Goal: Information Seeking & Learning: Learn about a topic

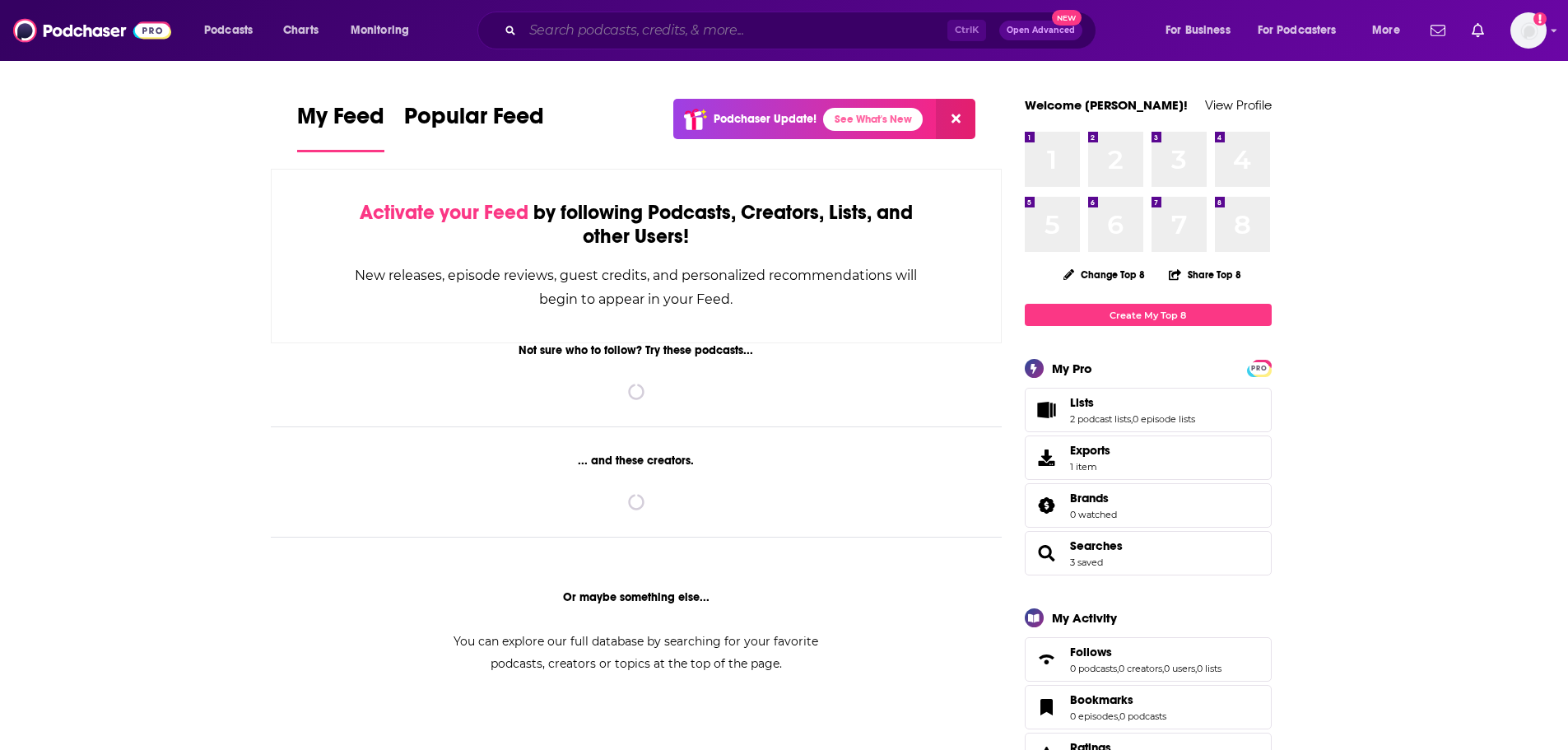
click at [654, 38] on input "Search podcasts, credits, & more..." at bounding box center [735, 29] width 425 height 26
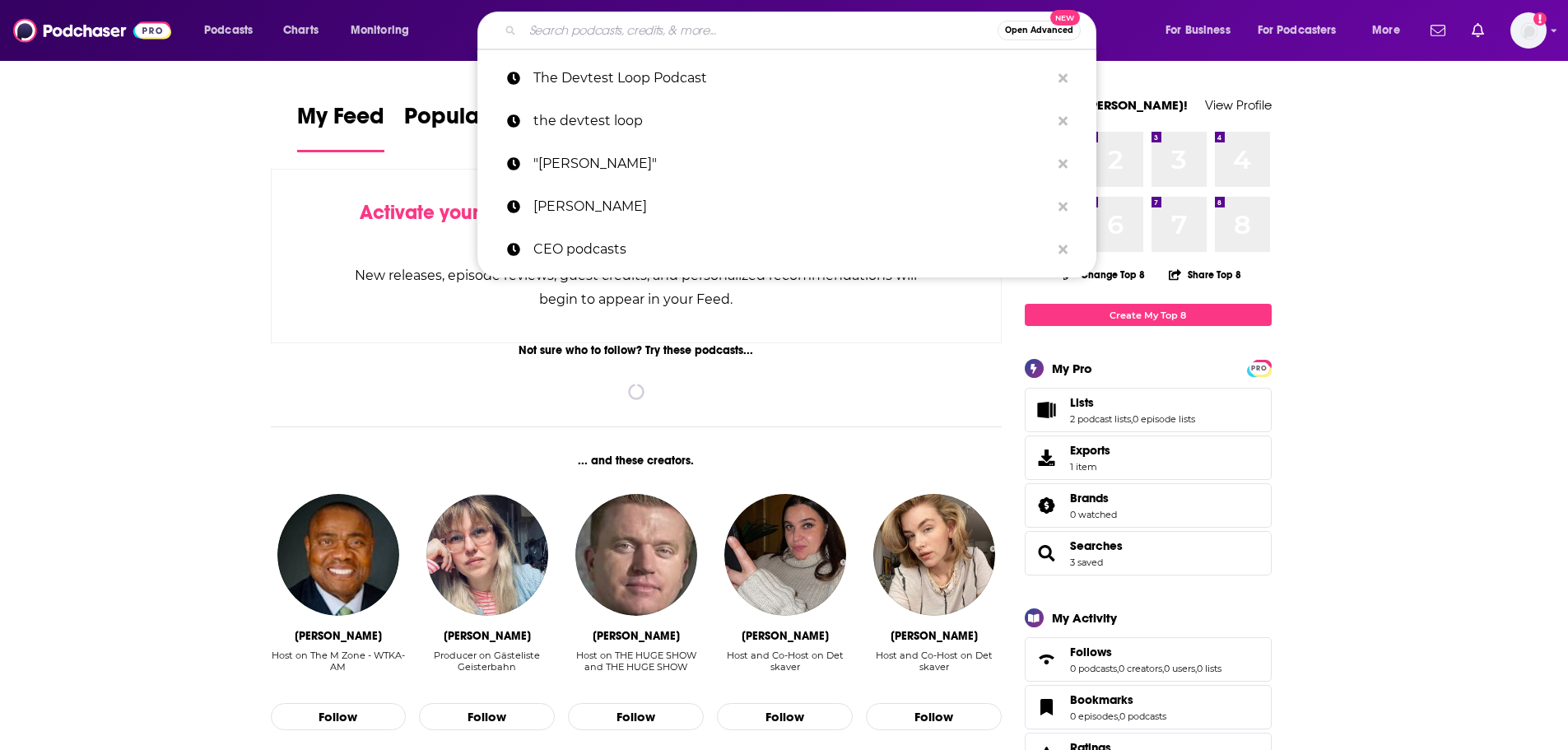
paste input "Motley Fool Money"
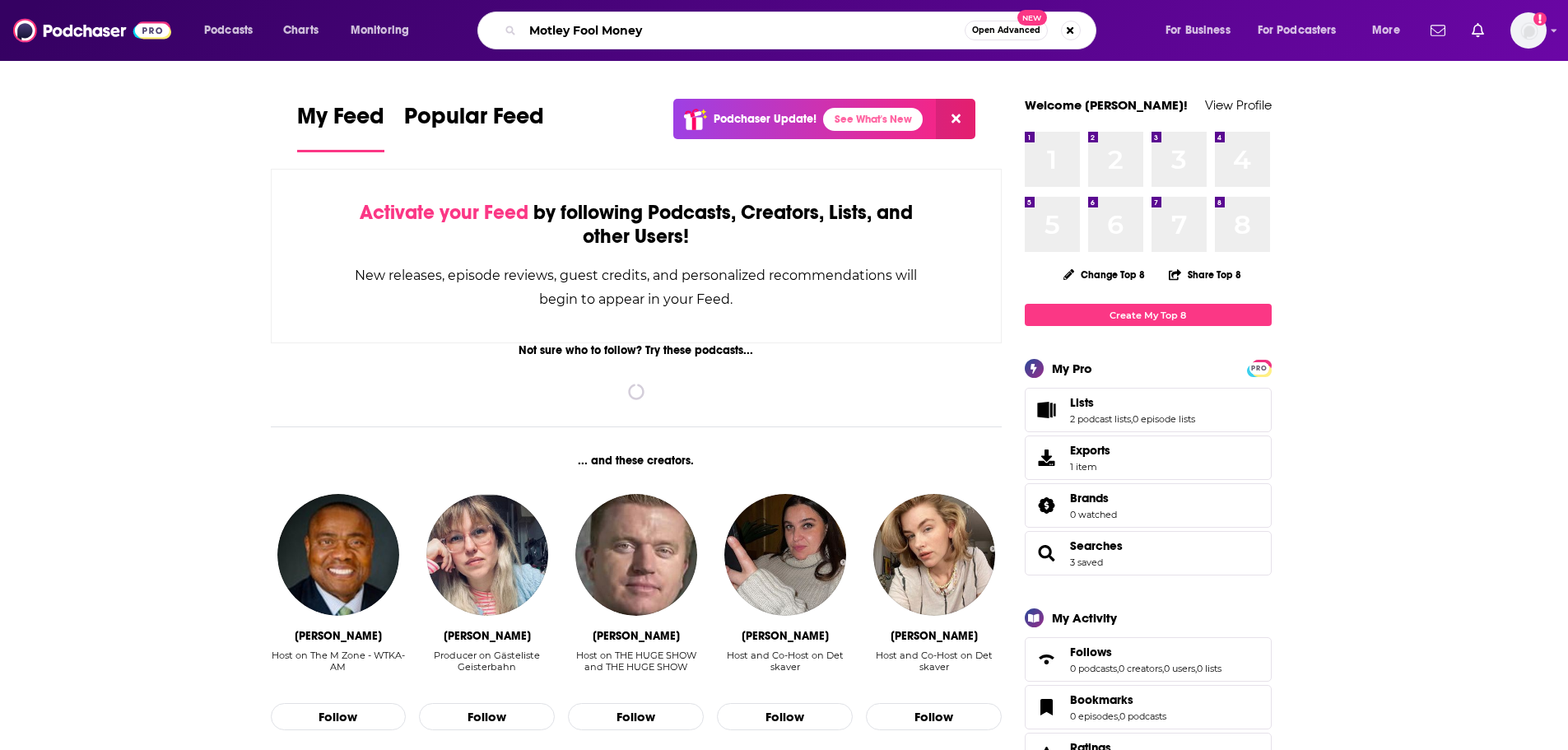
type input "Motley Fool Money"
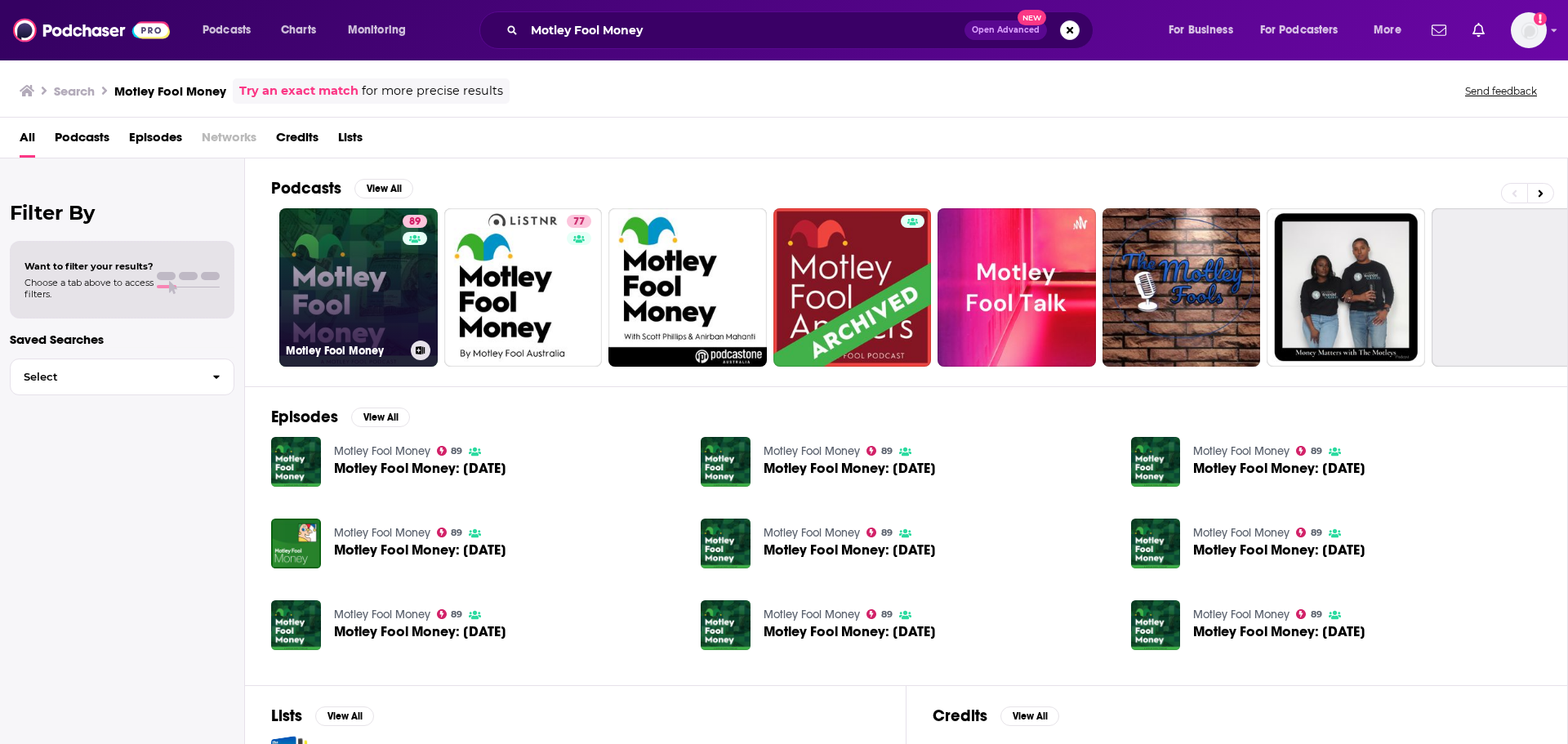
click at [371, 326] on link "89 Motley Fool Money" at bounding box center [358, 287] width 159 height 159
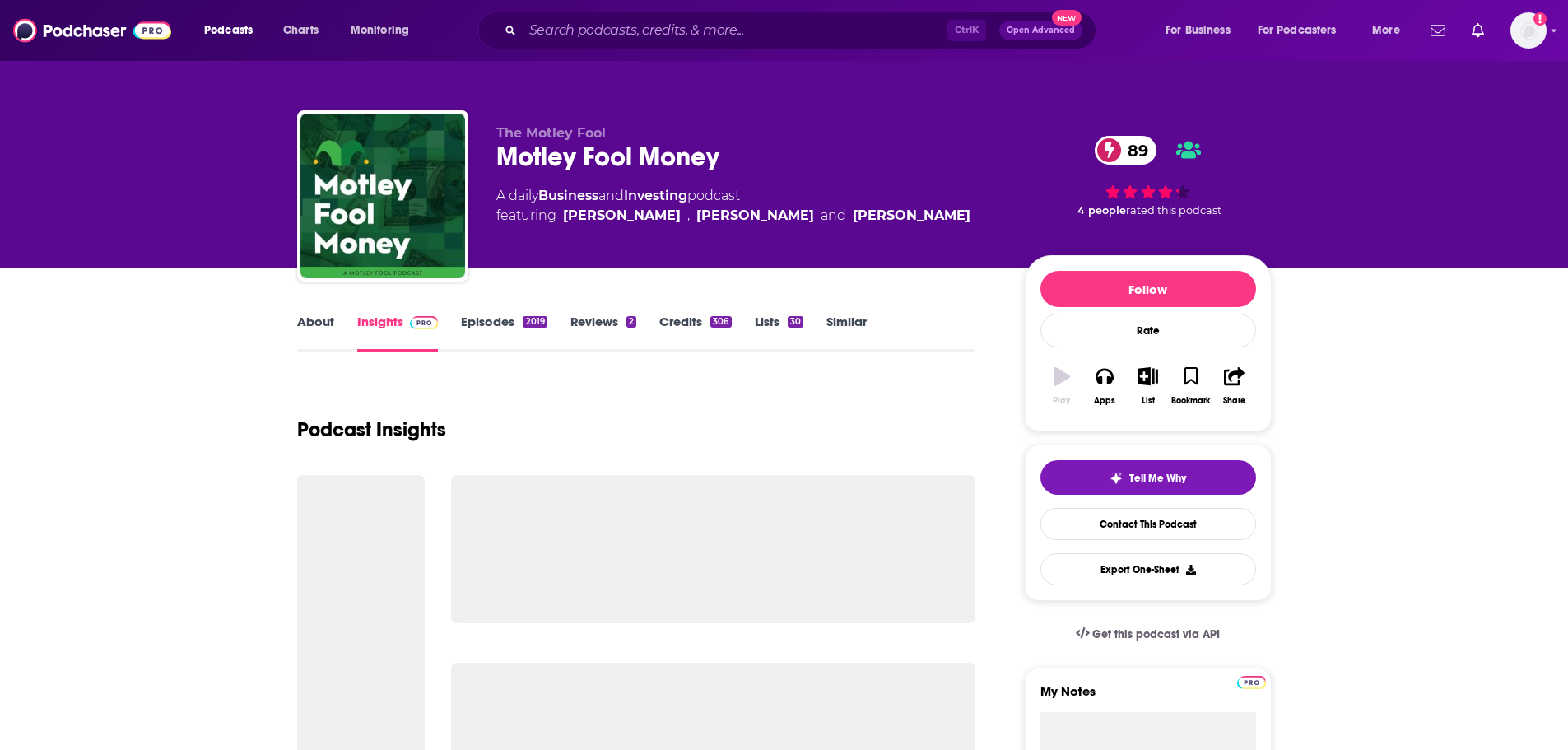
click at [325, 327] on link "About" at bounding box center [315, 333] width 37 height 38
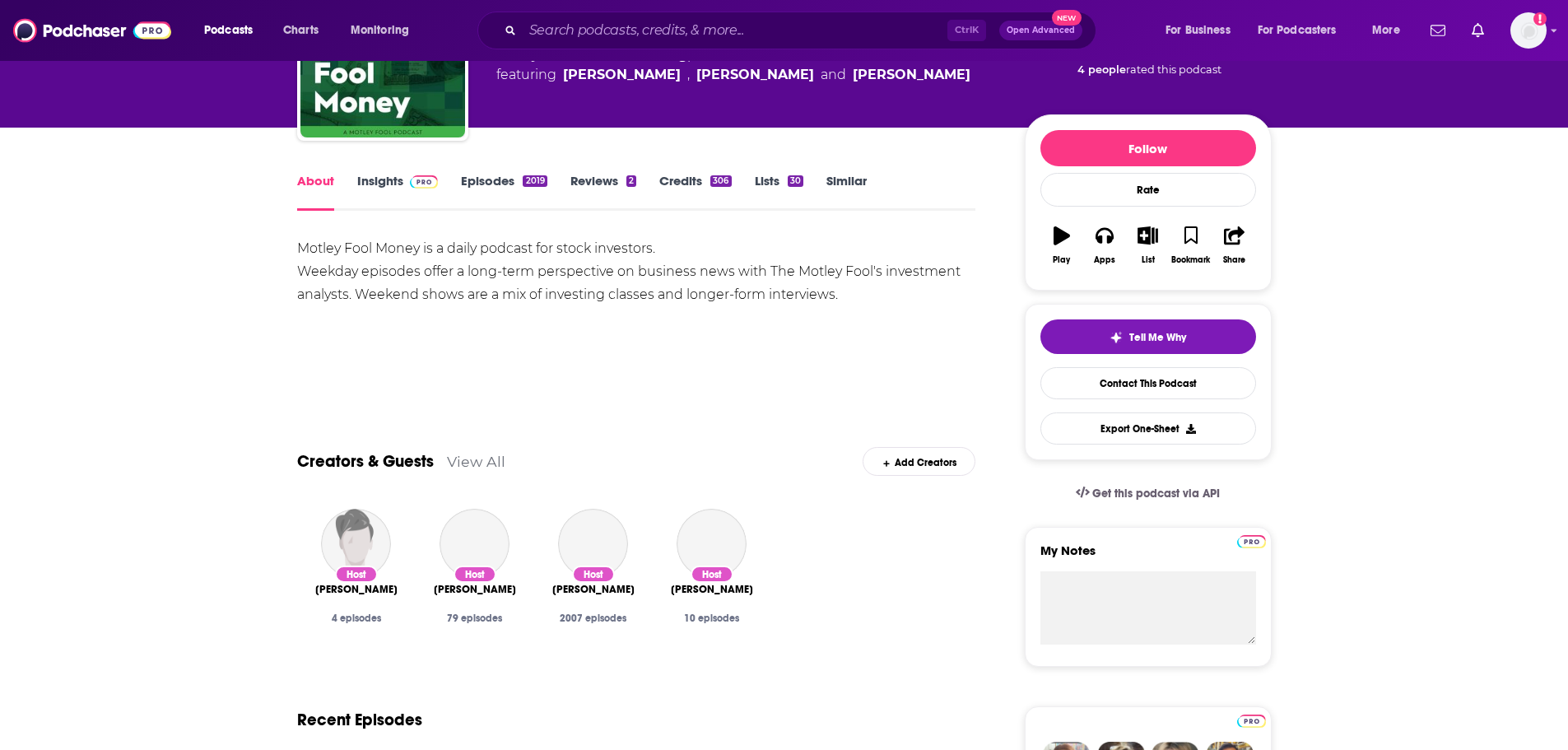
scroll to position [164, 0]
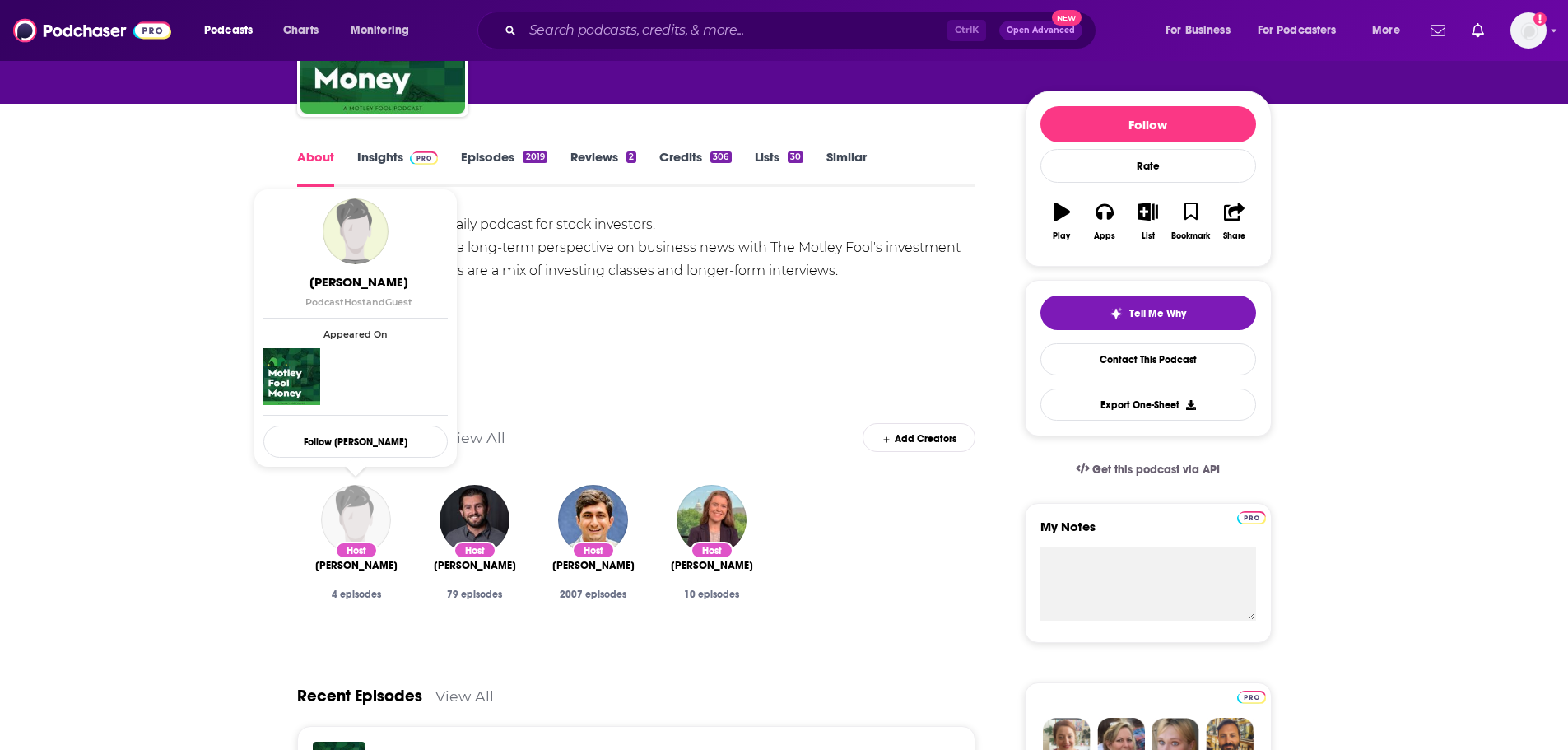
click at [356, 526] on img "Lou Whiteman" at bounding box center [356, 519] width 70 height 70
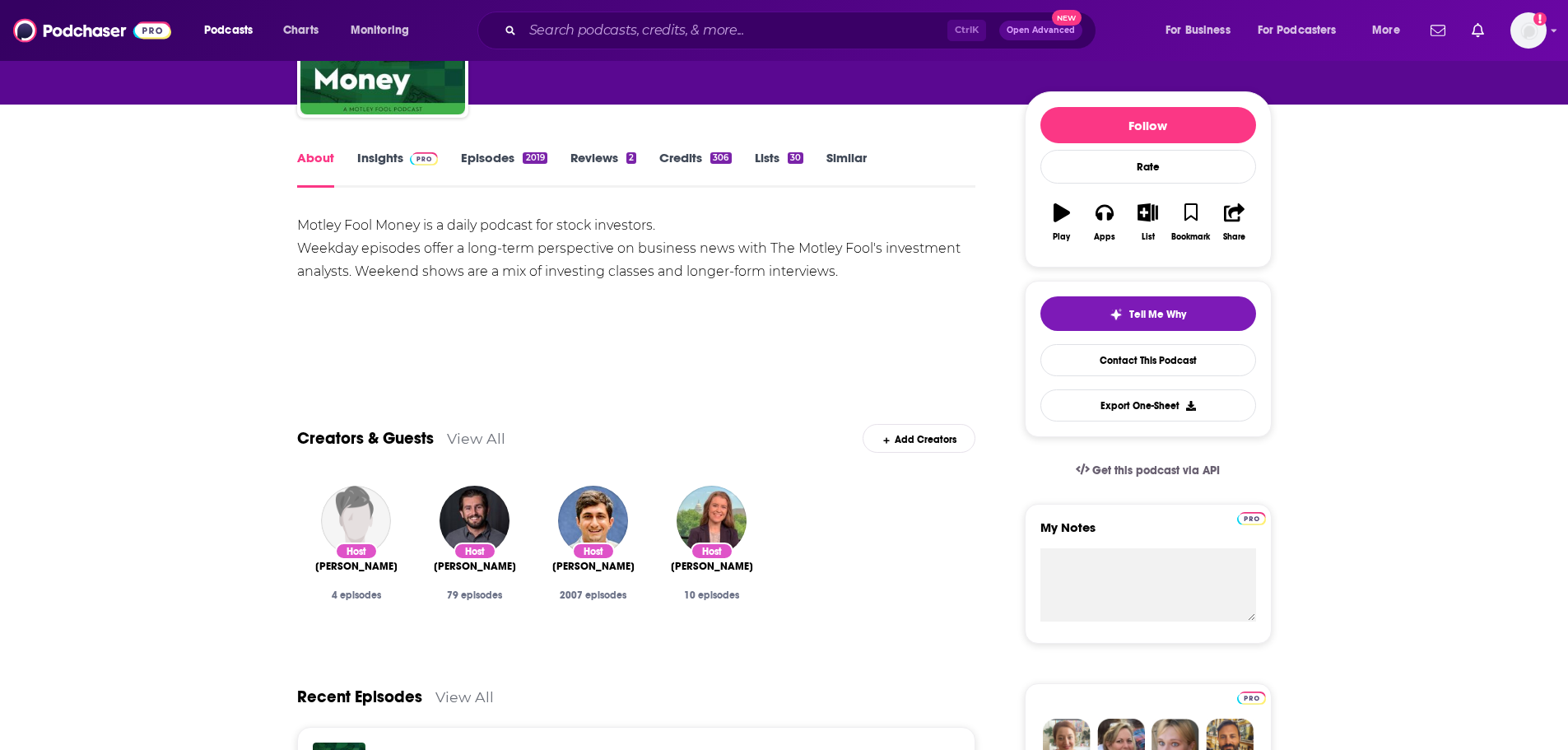
scroll to position [164, 0]
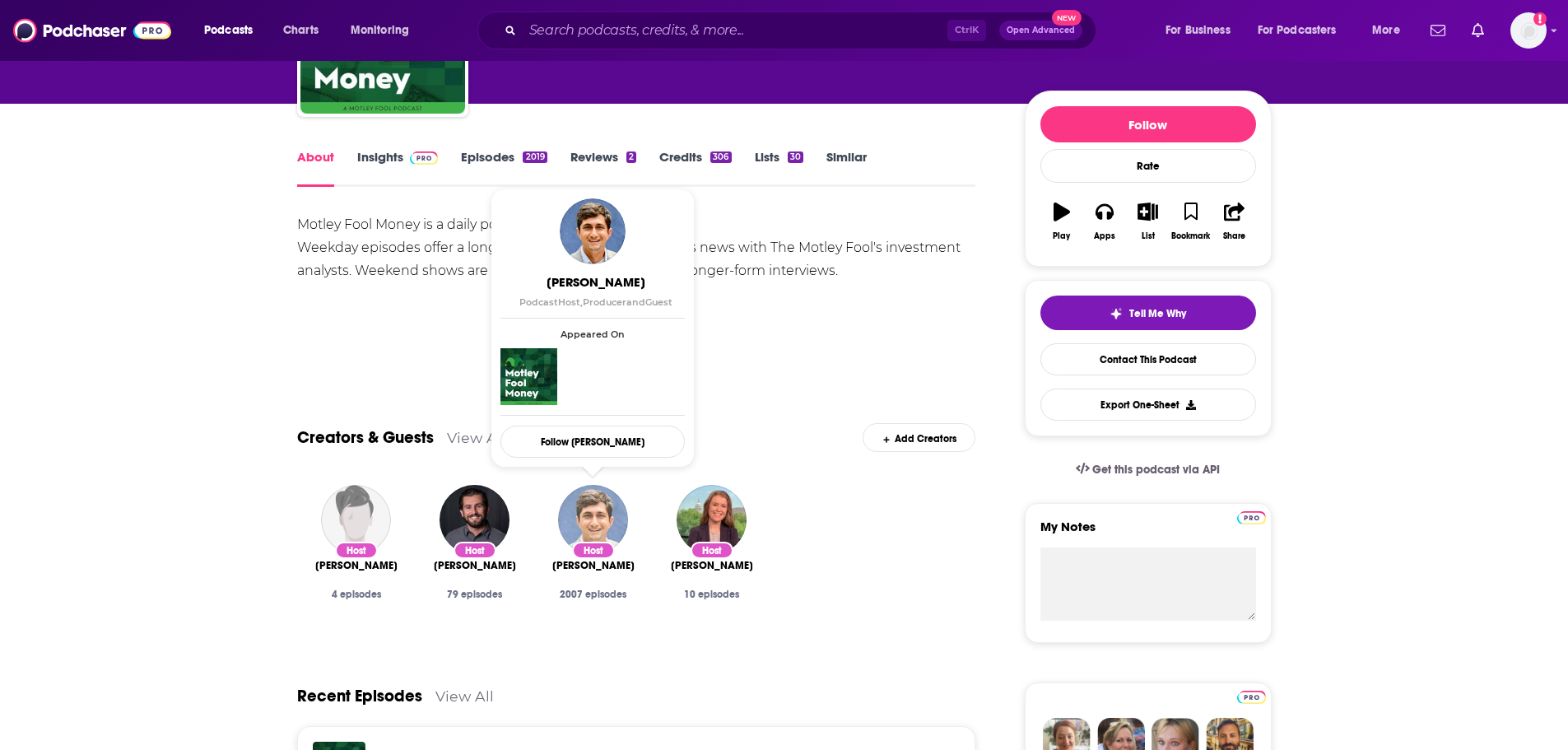
click at [625, 515] on img "Ricky Mulvey" at bounding box center [593, 519] width 70 height 70
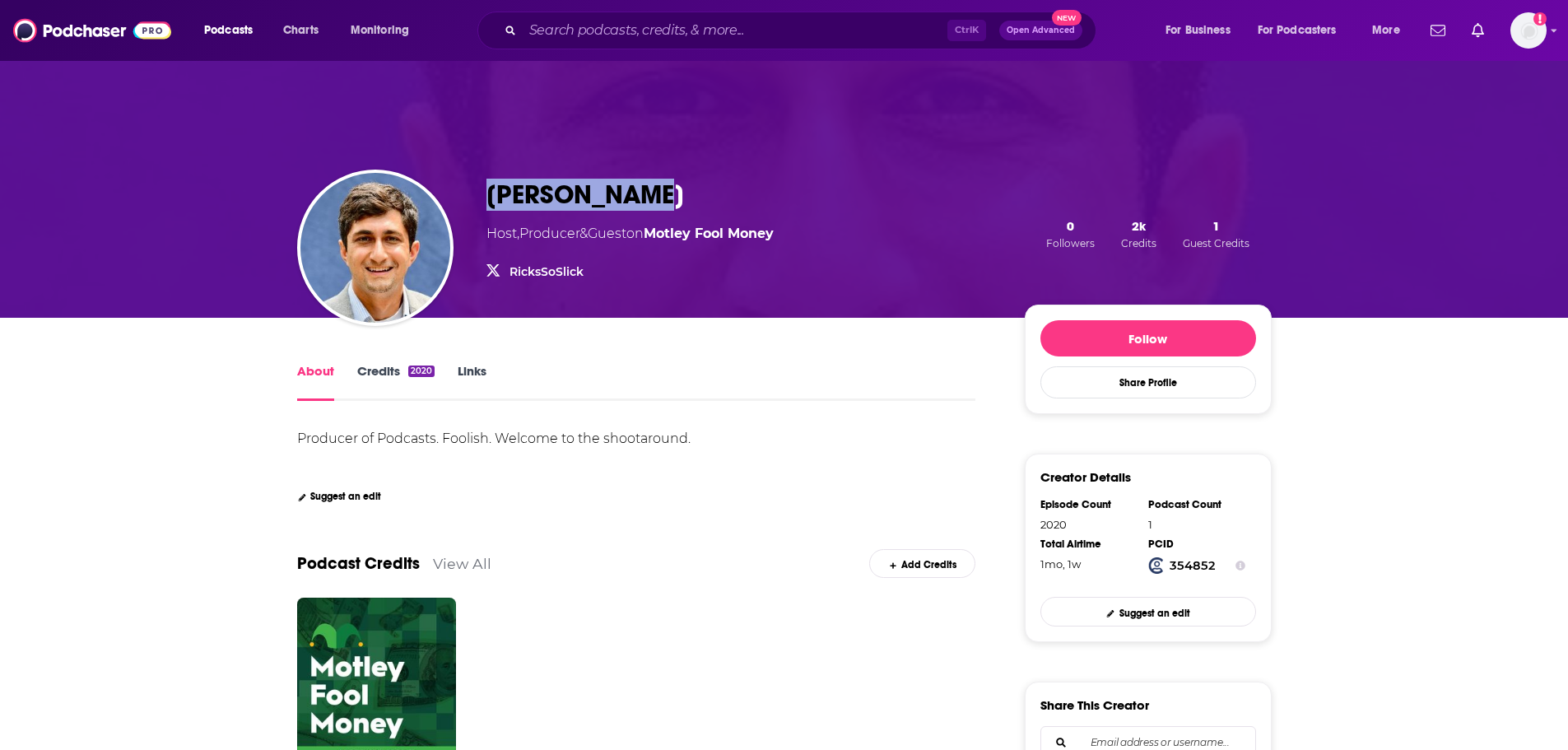
drag, startPoint x: 663, startPoint y: 187, endPoint x: 476, endPoint y: 181, distance: 187.1
click at [476, 181] on div "[PERSON_NAME] Host , Producer & Guest on Motley Fool Money RicksSoSlick RicksSo…" at bounding box center [784, 234] width 974 height 168
copy h1 "[PERSON_NAME]"
click at [564, 274] on link "RicksSoSlick" at bounding box center [546, 272] width 74 height 15
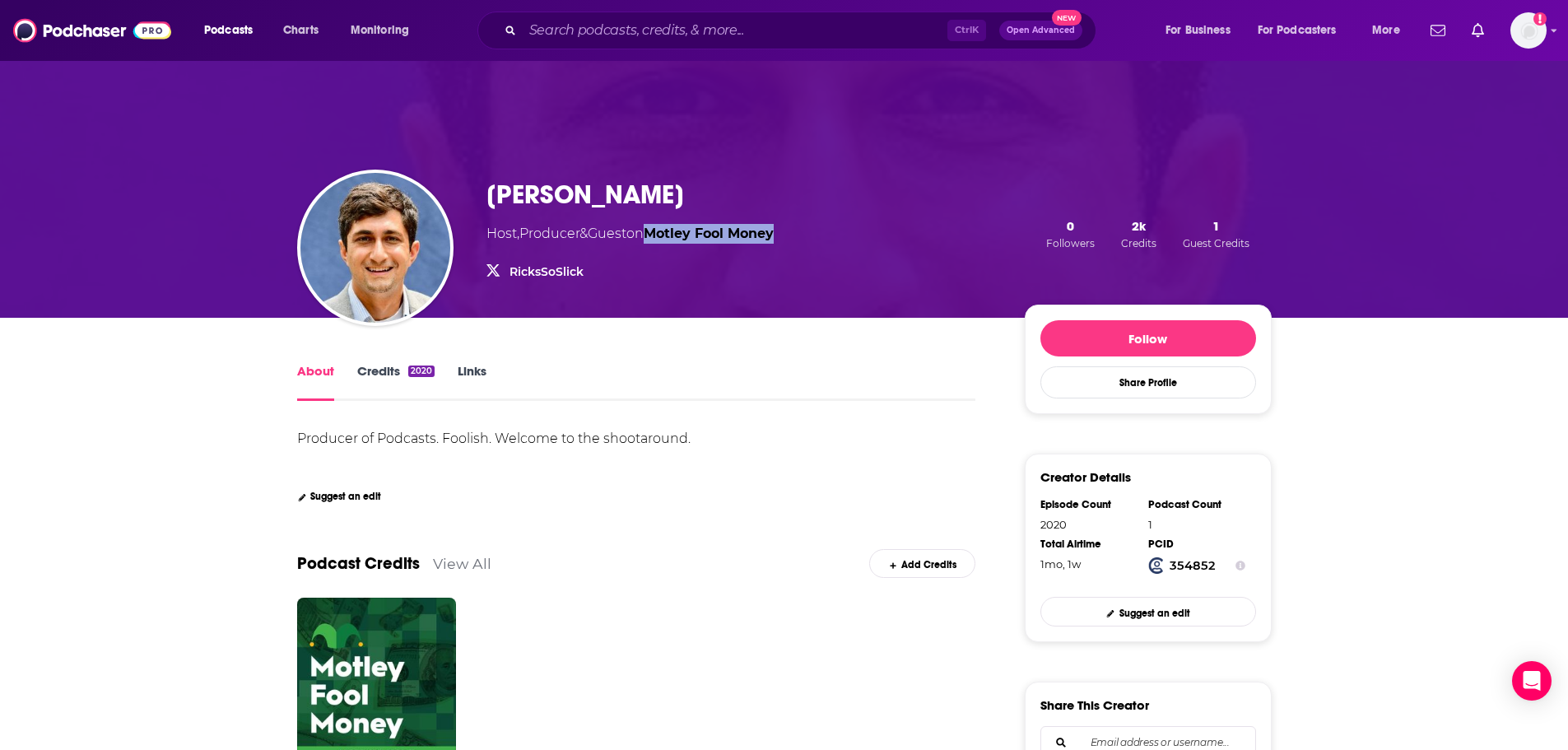
drag, startPoint x: 812, startPoint y: 236, endPoint x: 662, endPoint y: 216, distance: 151.3
click at [662, 216] on div "[PERSON_NAME] Host , Producer & Guest on Motley Fool Money RicksSoSlick RicksSo…" at bounding box center [879, 233] width 786 height 110
copy link "Motley Fool Money"
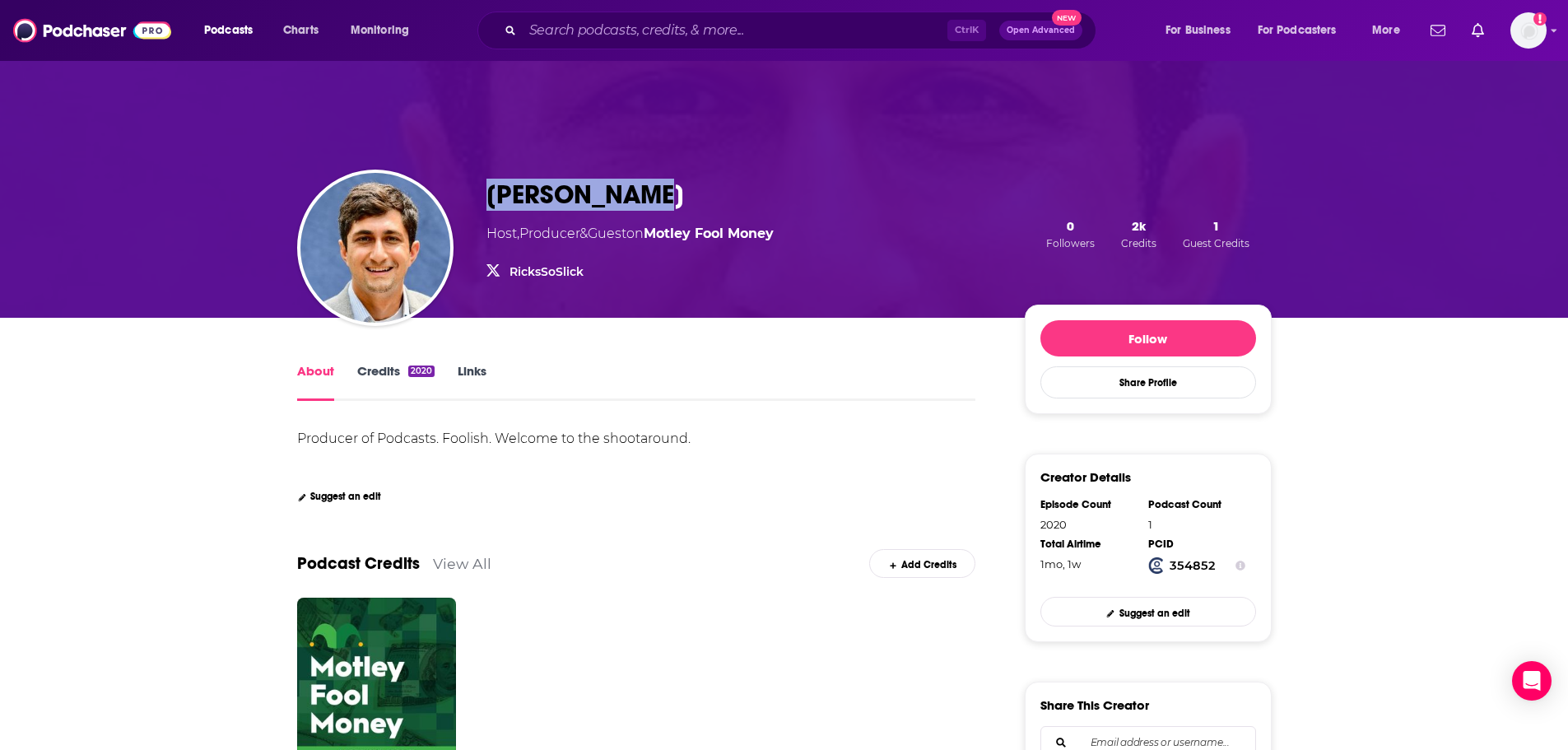
drag, startPoint x: 481, startPoint y: 191, endPoint x: 649, endPoint y: 198, distance: 168.1
click at [649, 198] on div "[PERSON_NAME] Host , Producer & Guest on Motley Fool Money RicksSoSlick RicksSo…" at bounding box center [784, 234] width 974 height 168
copy h1 "[PERSON_NAME]"
